Goal: Task Accomplishment & Management: Manage account settings

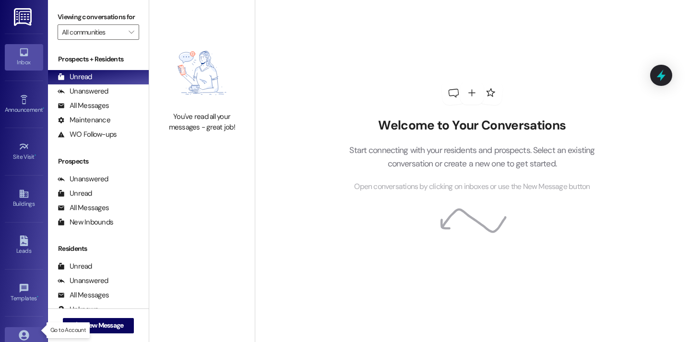
click at [32, 335] on link "Account" at bounding box center [24, 340] width 38 height 26
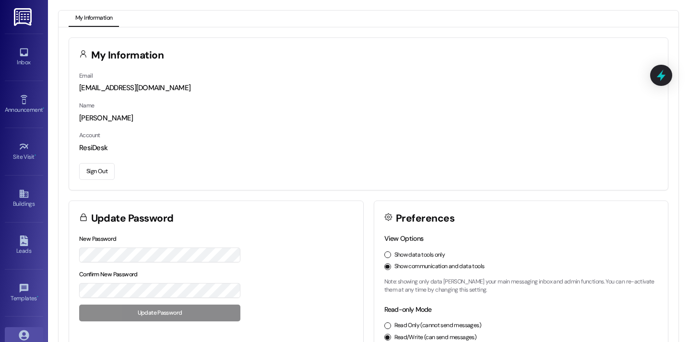
click at [93, 171] on button "Sign Out" at bounding box center [96, 171] width 35 height 17
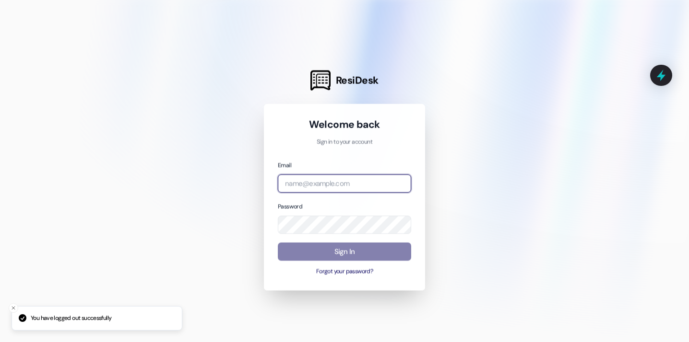
type input "baileym@cottagelandinglafayette.com"
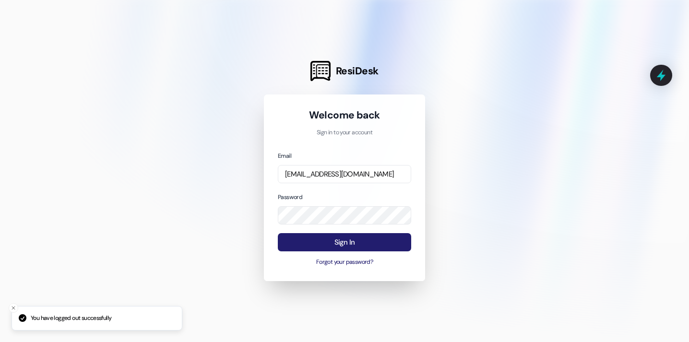
click at [340, 245] on button "Sign In" at bounding box center [344, 242] width 133 height 19
